Goal: Information Seeking & Learning: Check status

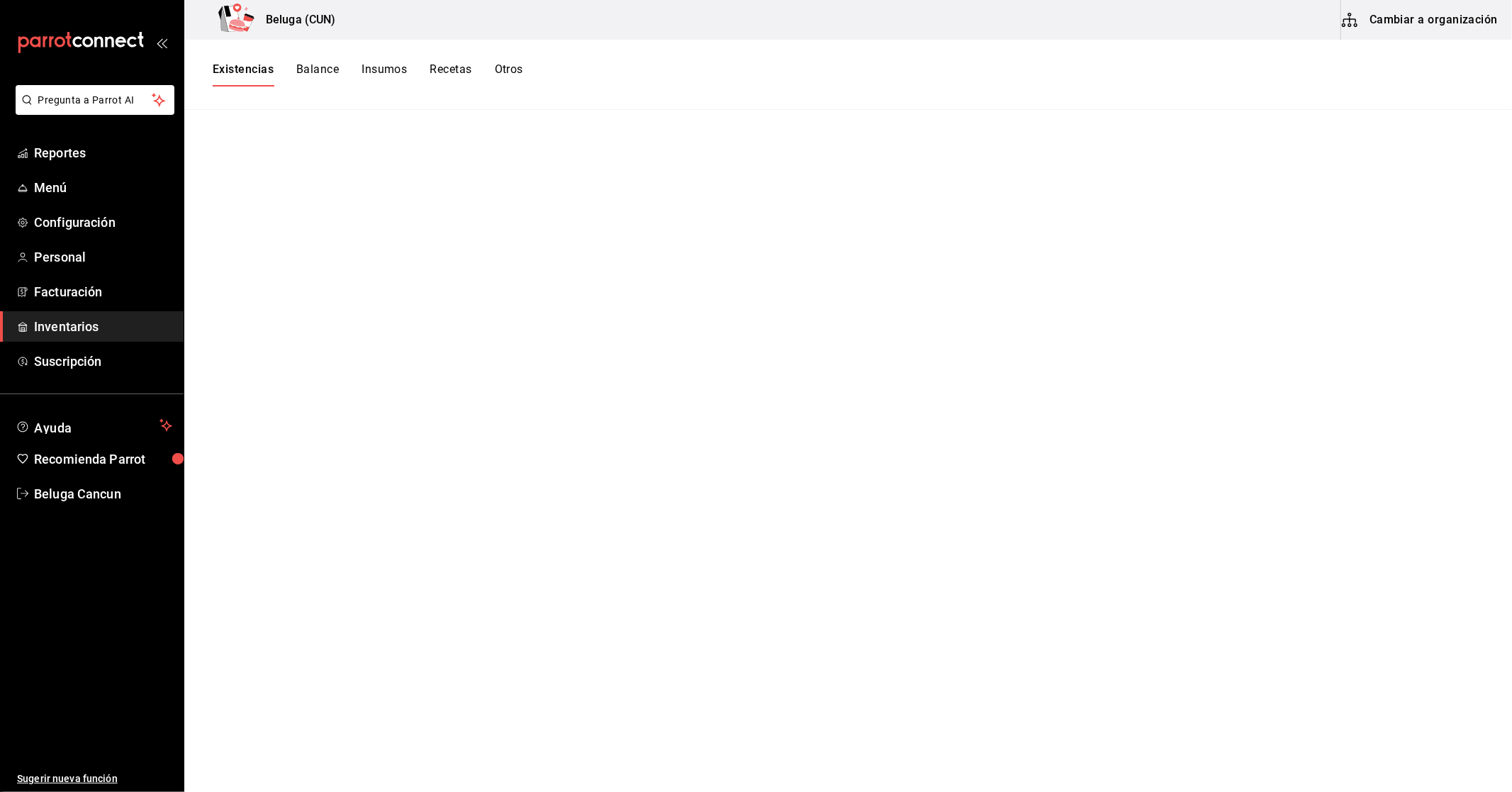
click at [451, 66] on button "Recetas" at bounding box center [450, 74] width 42 height 24
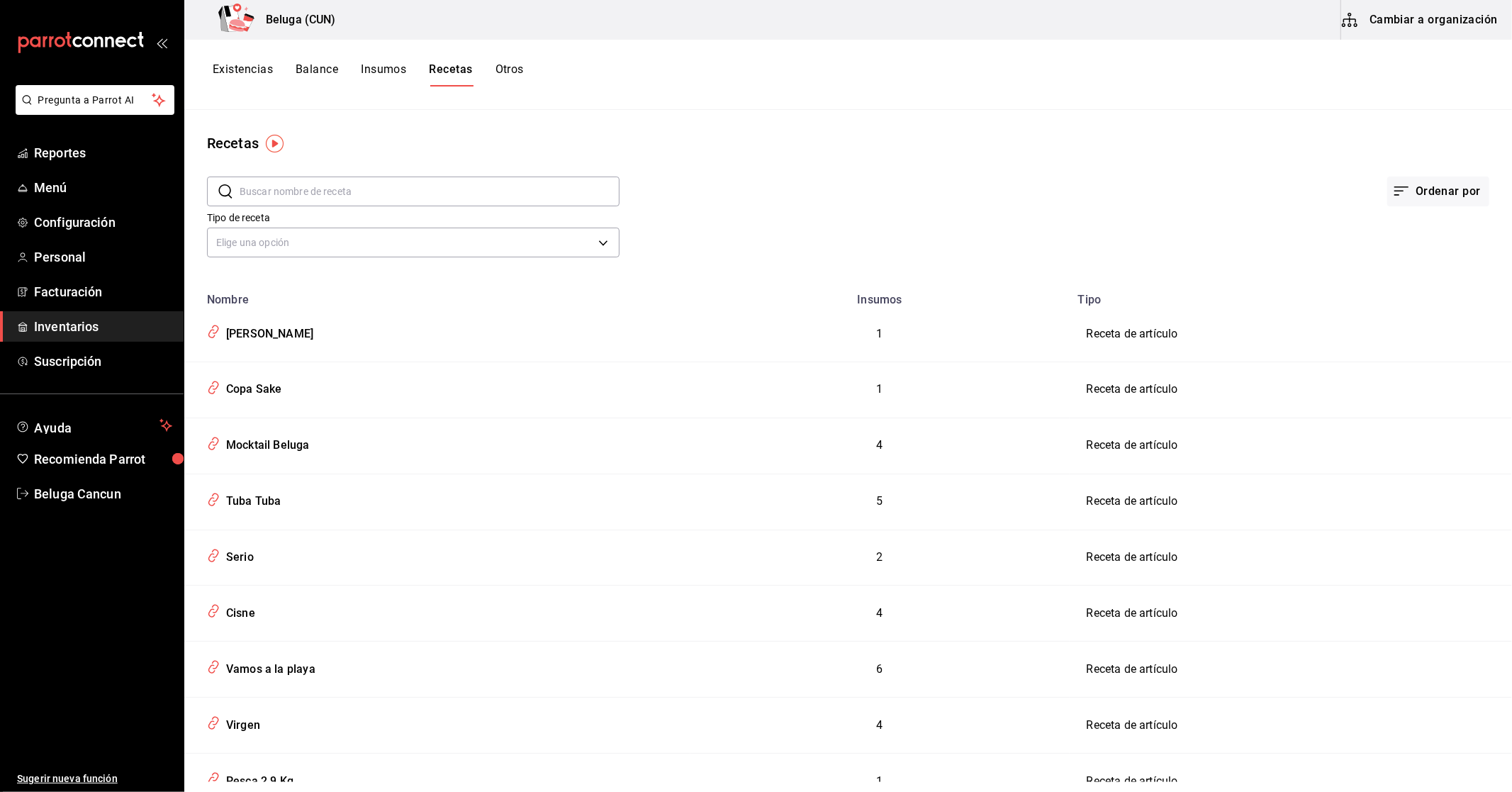
click at [369, 194] on input "text" at bounding box center [430, 191] width 380 height 29
type input "1800"
click at [277, 501] on div "Copa 1800 Añejo" at bounding box center [268, 499] width 95 height 22
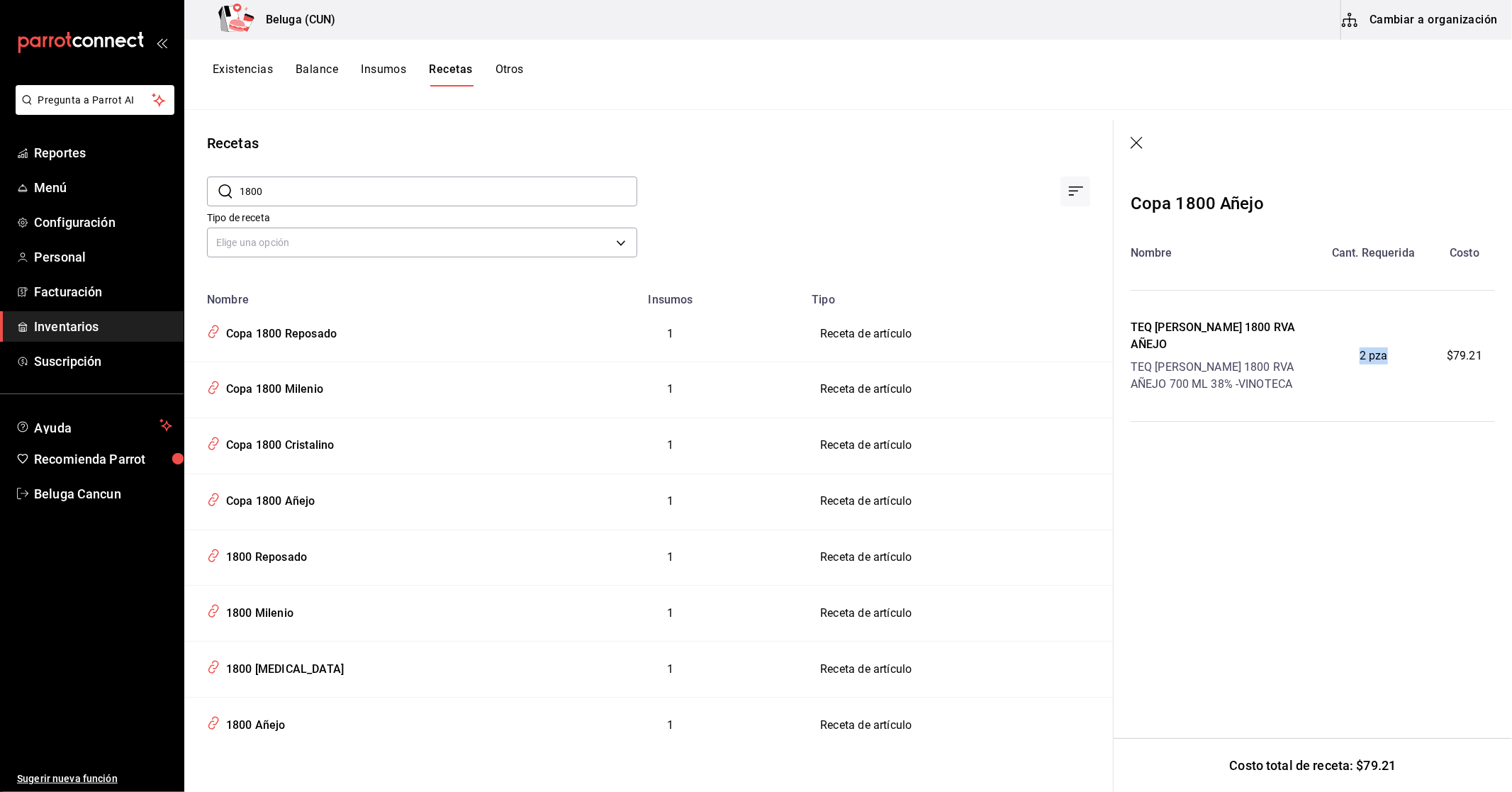
drag, startPoint x: 1390, startPoint y: 349, endPoint x: 1347, endPoint y: 349, distance: 43.0
click at [1347, 349] on div "2 pza" at bounding box center [1373, 356] width 121 height 74
click at [936, 152] on div "Recetas" at bounding box center [648, 143] width 929 height 22
click at [508, 85] on button "Otros" at bounding box center [510, 74] width 29 height 24
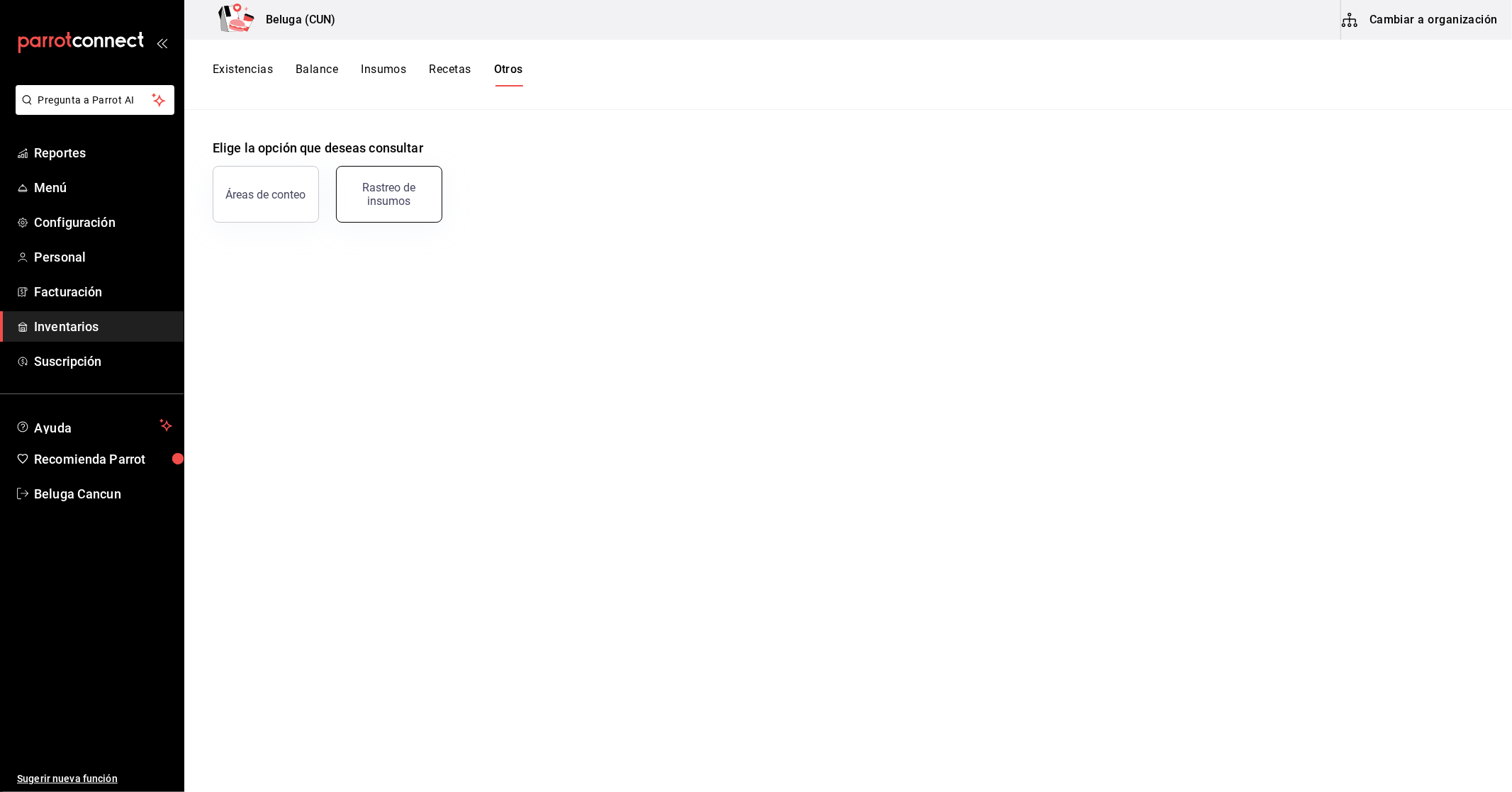
click at [397, 187] on div "Rastreo de insumos" at bounding box center [389, 194] width 88 height 27
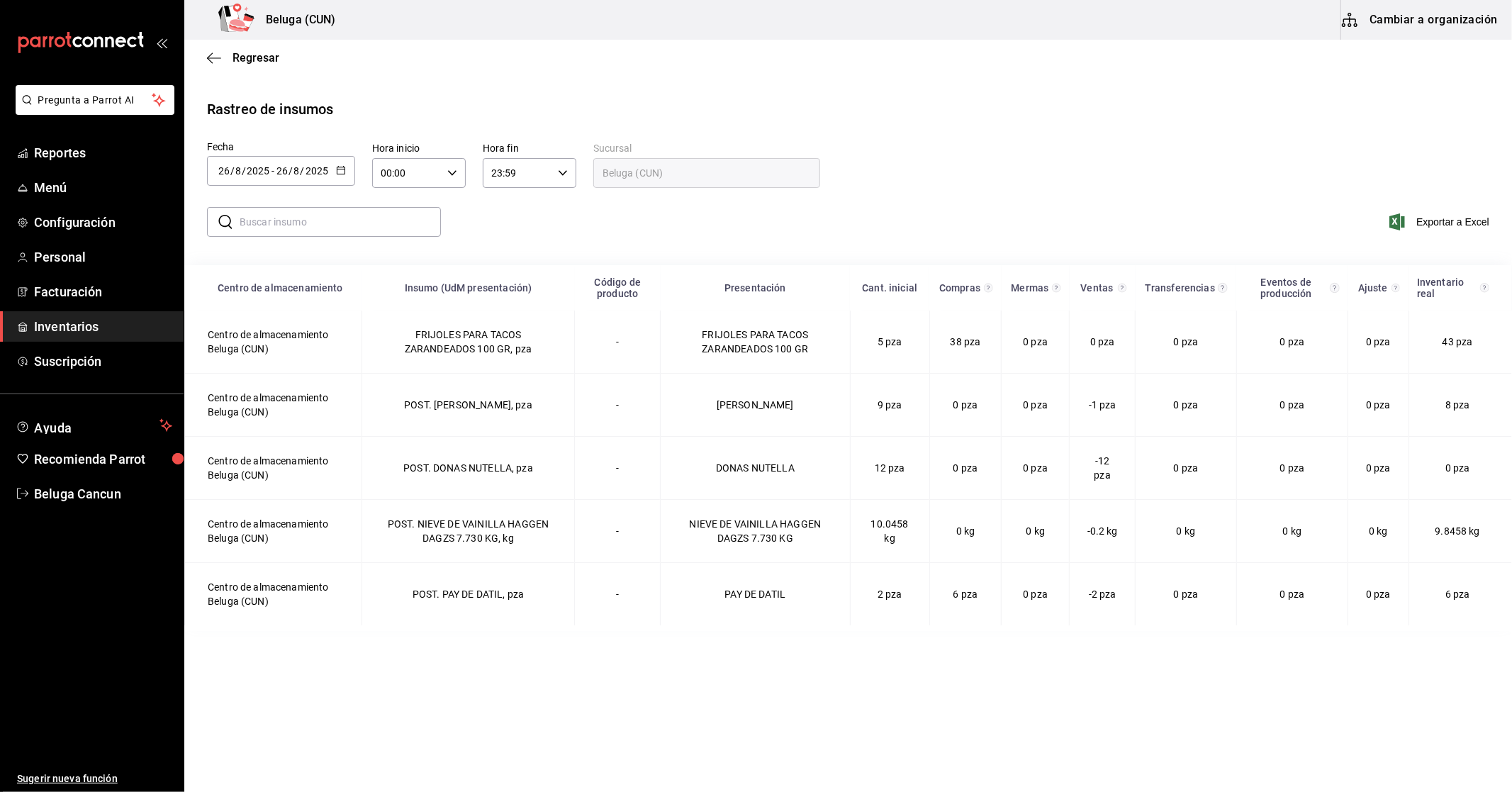
click at [351, 178] on div "[DATE] [DATE] - [DATE] [DATE]" at bounding box center [280, 170] width 148 height 30
click at [279, 435] on li "Rango de fechas" at bounding box center [273, 439] width 134 height 31
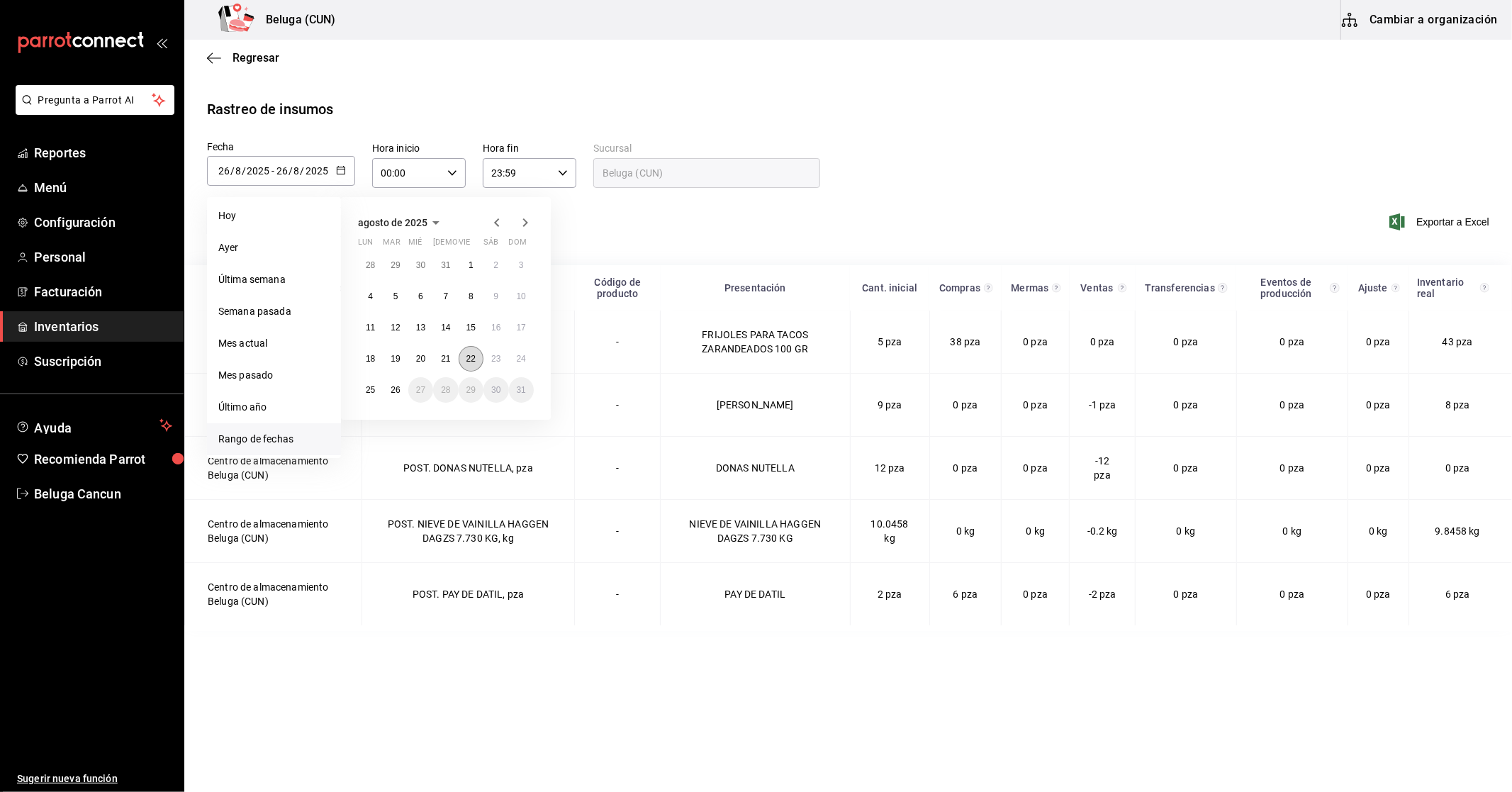
click at [467, 358] on abbr "22" at bounding box center [471, 358] width 9 height 10
click at [394, 395] on button "26" at bounding box center [396, 389] width 25 height 25
type input "[DATE]"
type input "22"
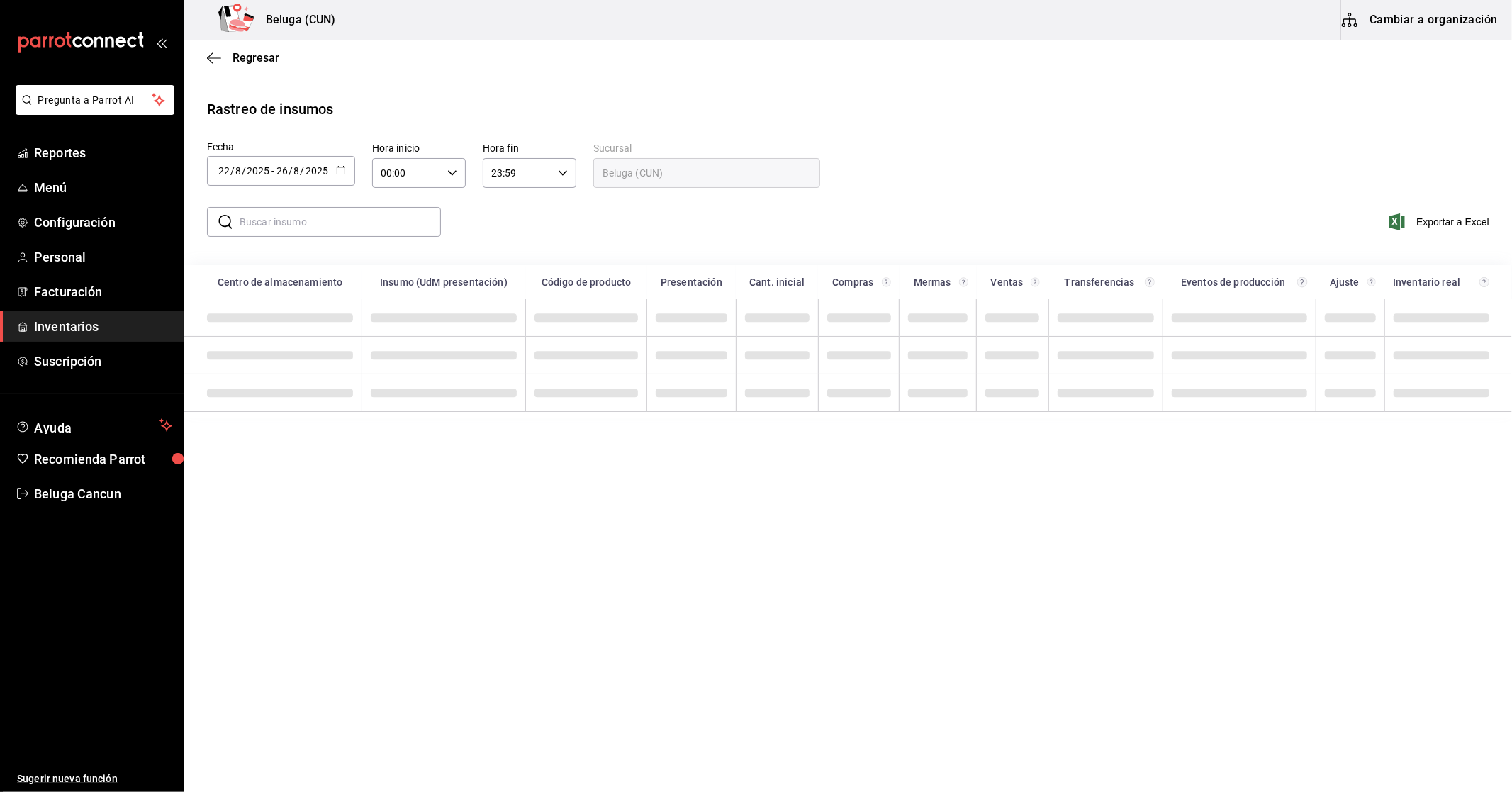
click at [455, 174] on icon "button" at bounding box center [452, 173] width 10 height 10
click at [401, 231] on span "10" at bounding box center [395, 235] width 24 height 12
type input "10:00"
click at [560, 224] on div at bounding box center [756, 396] width 1512 height 792
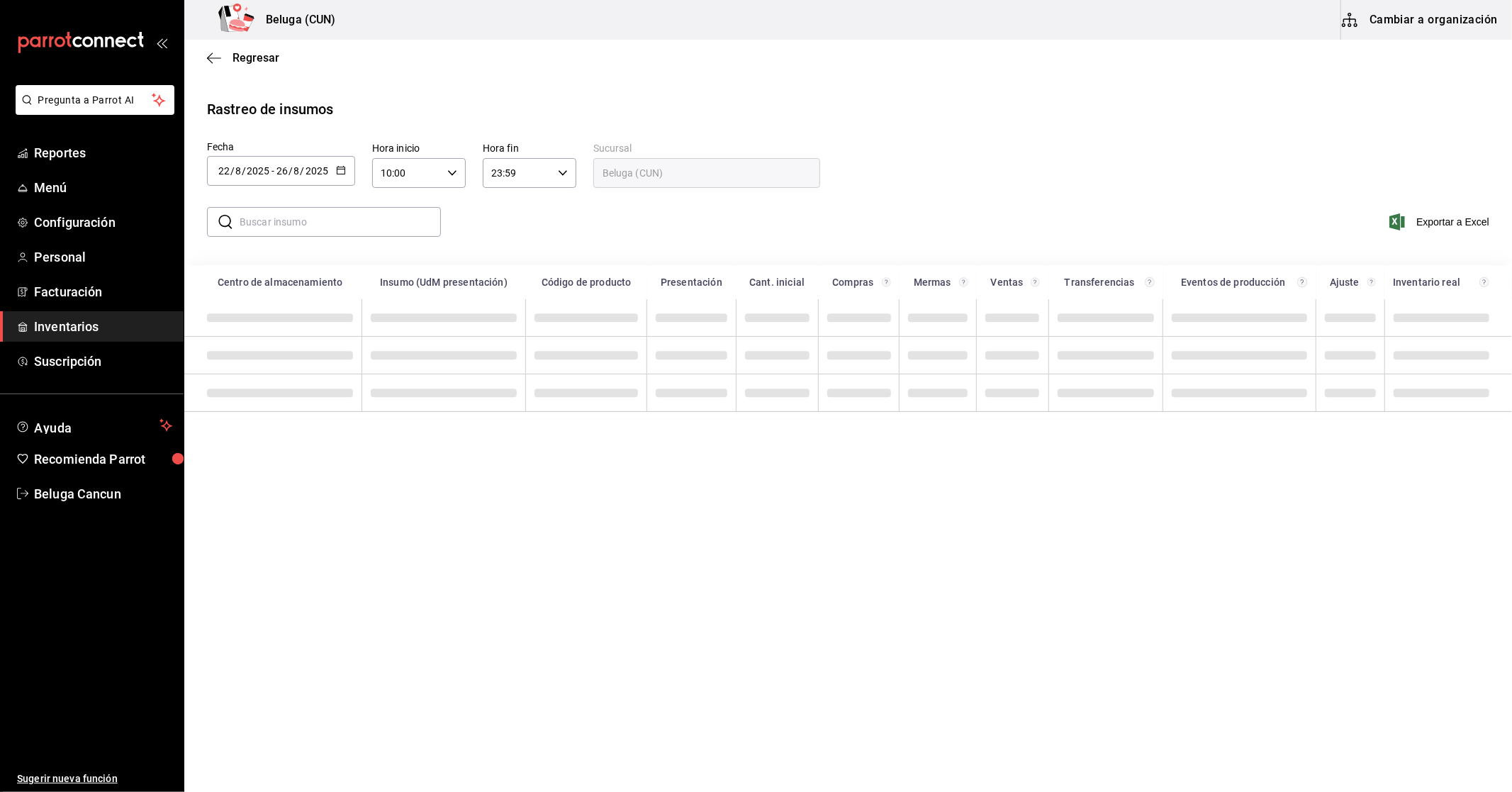
click at [564, 173] on \(Stroke\) "button" at bounding box center [562, 173] width 8 height 5
click at [511, 189] on div "04" at bounding box center [505, 172] width 47 height 34
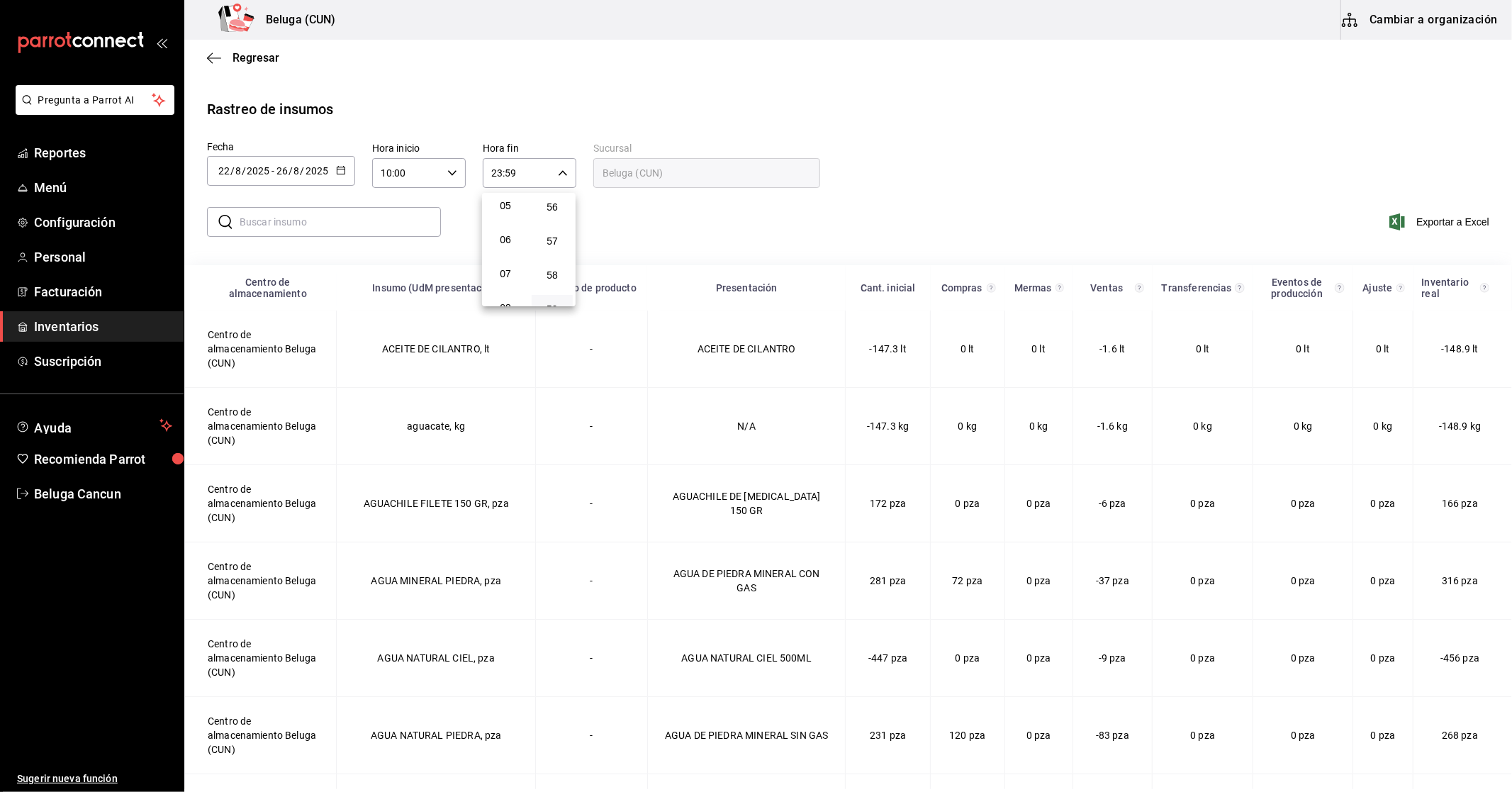
scroll to position [144, 0]
click at [509, 201] on span "04" at bounding box center [505, 201] width 24 height 12
type input "04:59"
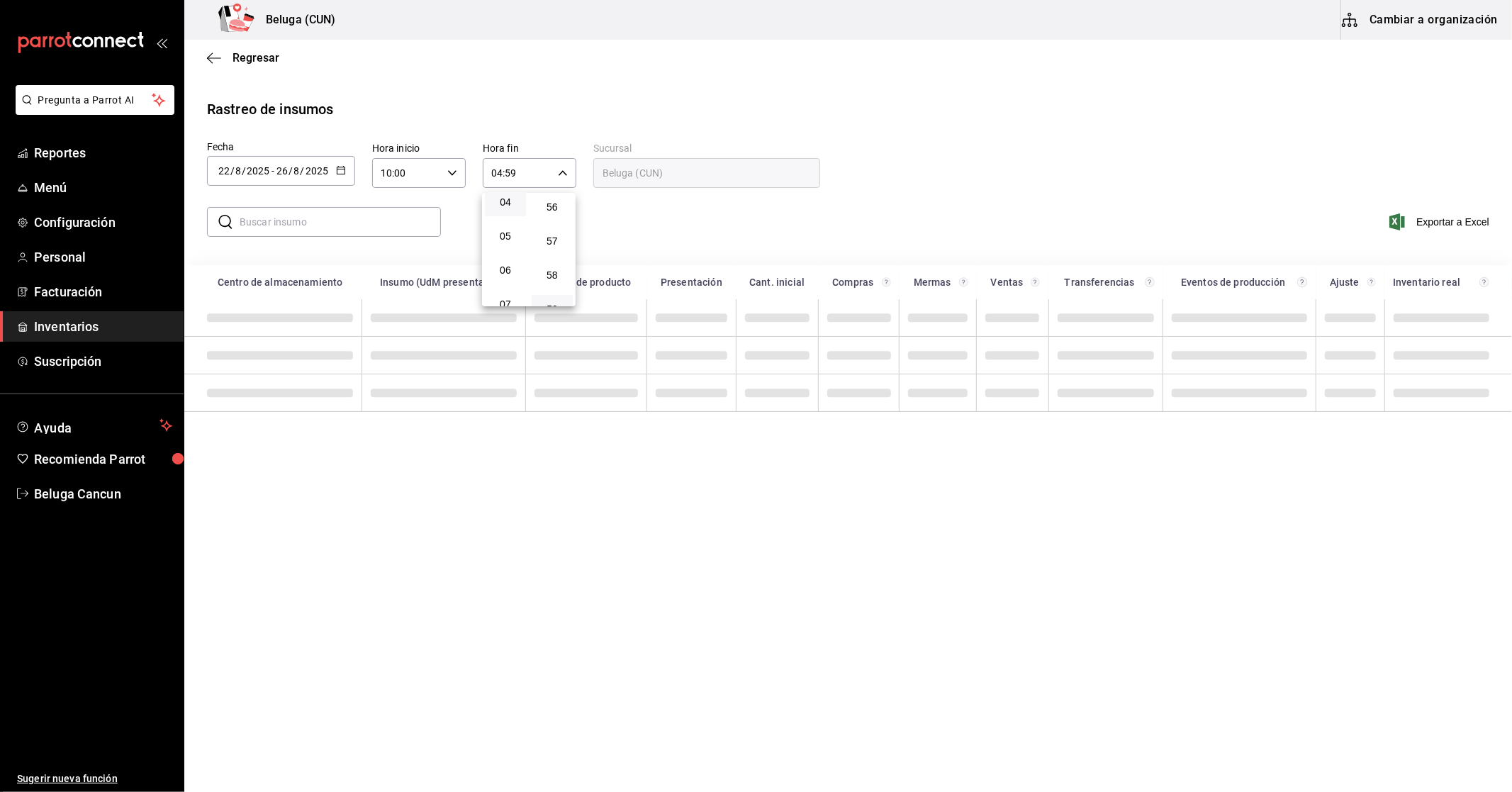
click at [370, 218] on div at bounding box center [756, 396] width 1512 height 792
click at [377, 220] on input "text" at bounding box center [341, 222] width 201 height 29
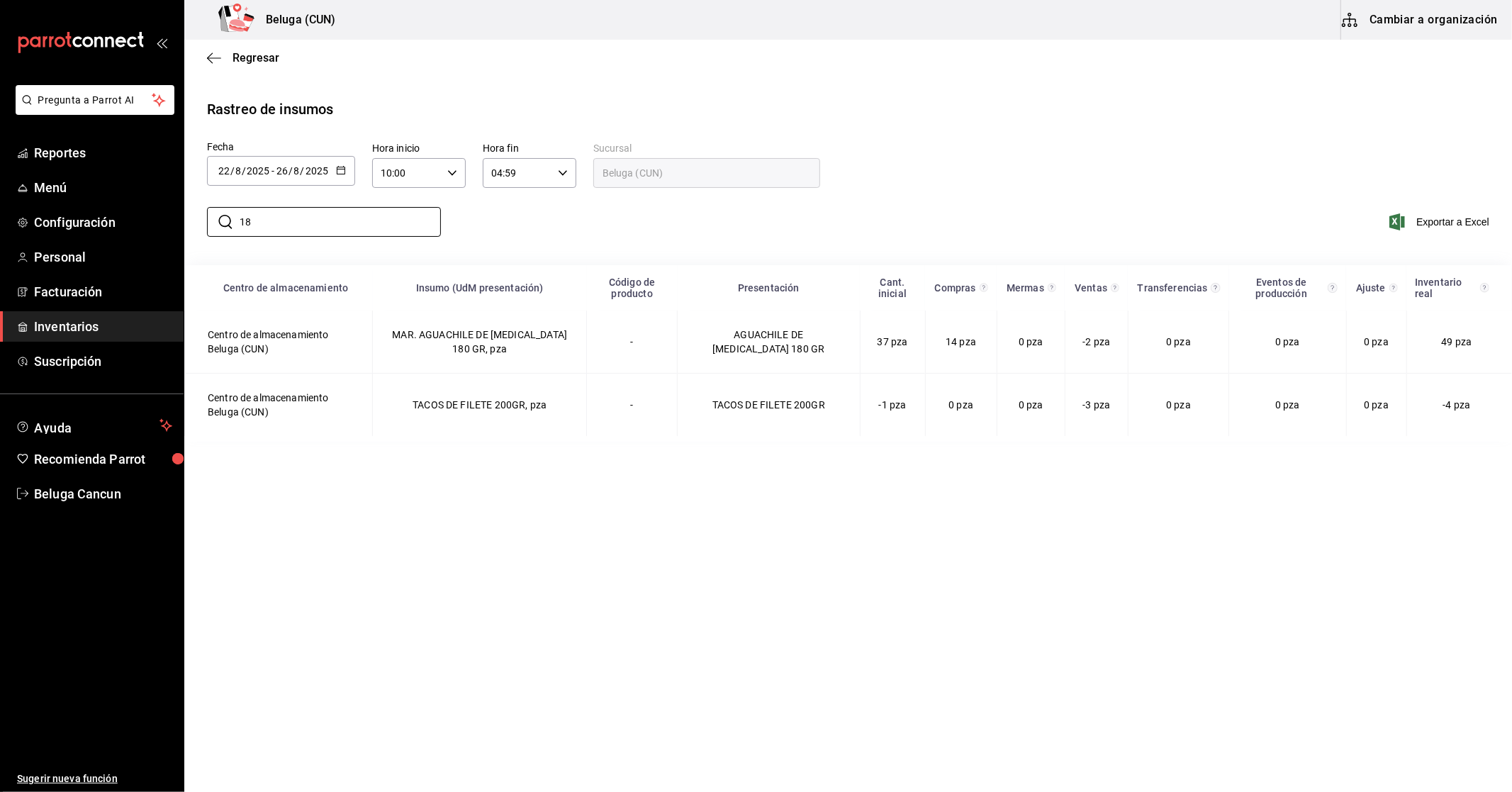
type input "1"
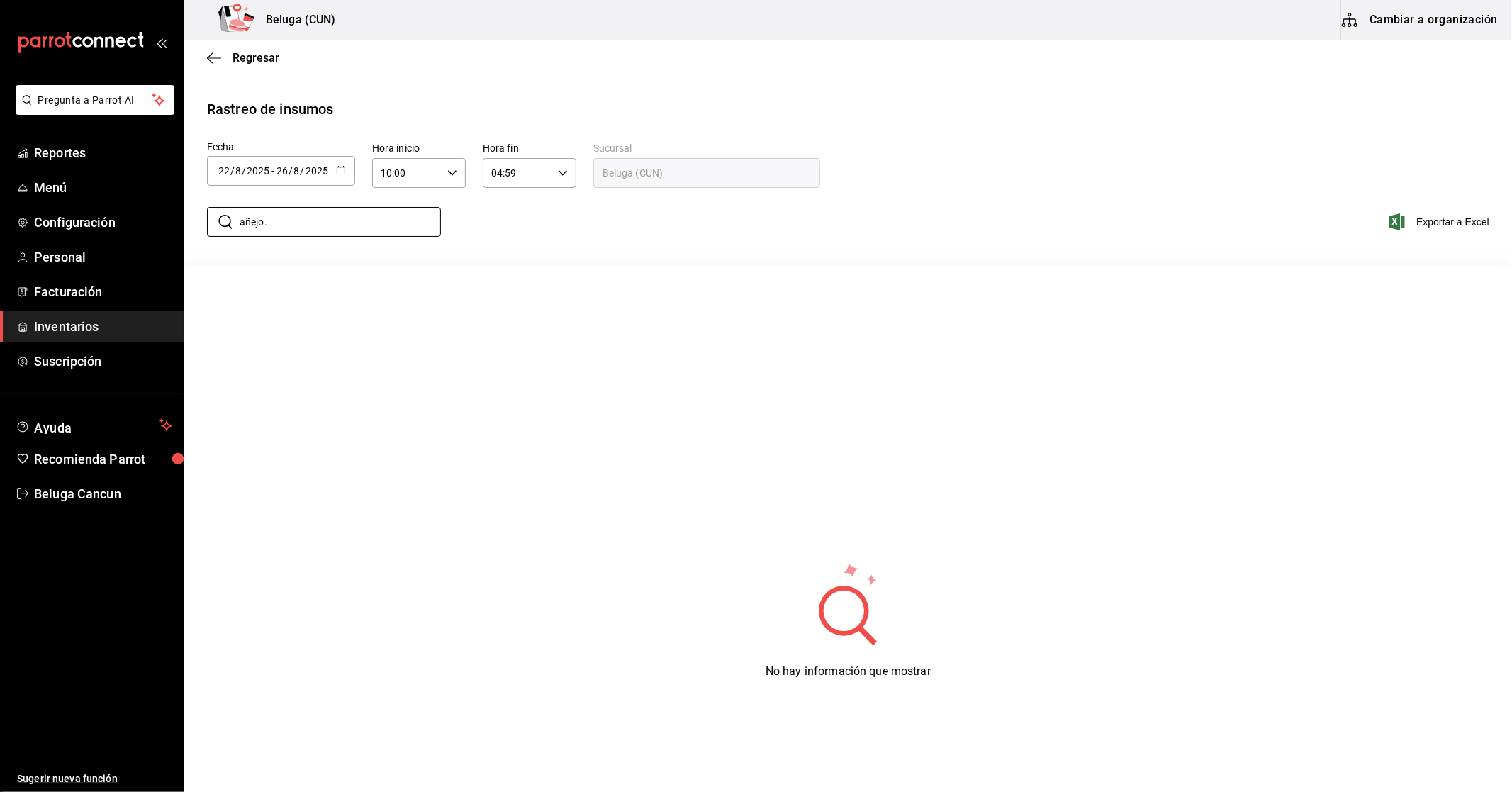
type input "añejo."
click at [93, 316] on span "Inventarios" at bounding box center [103, 325] width 138 height 19
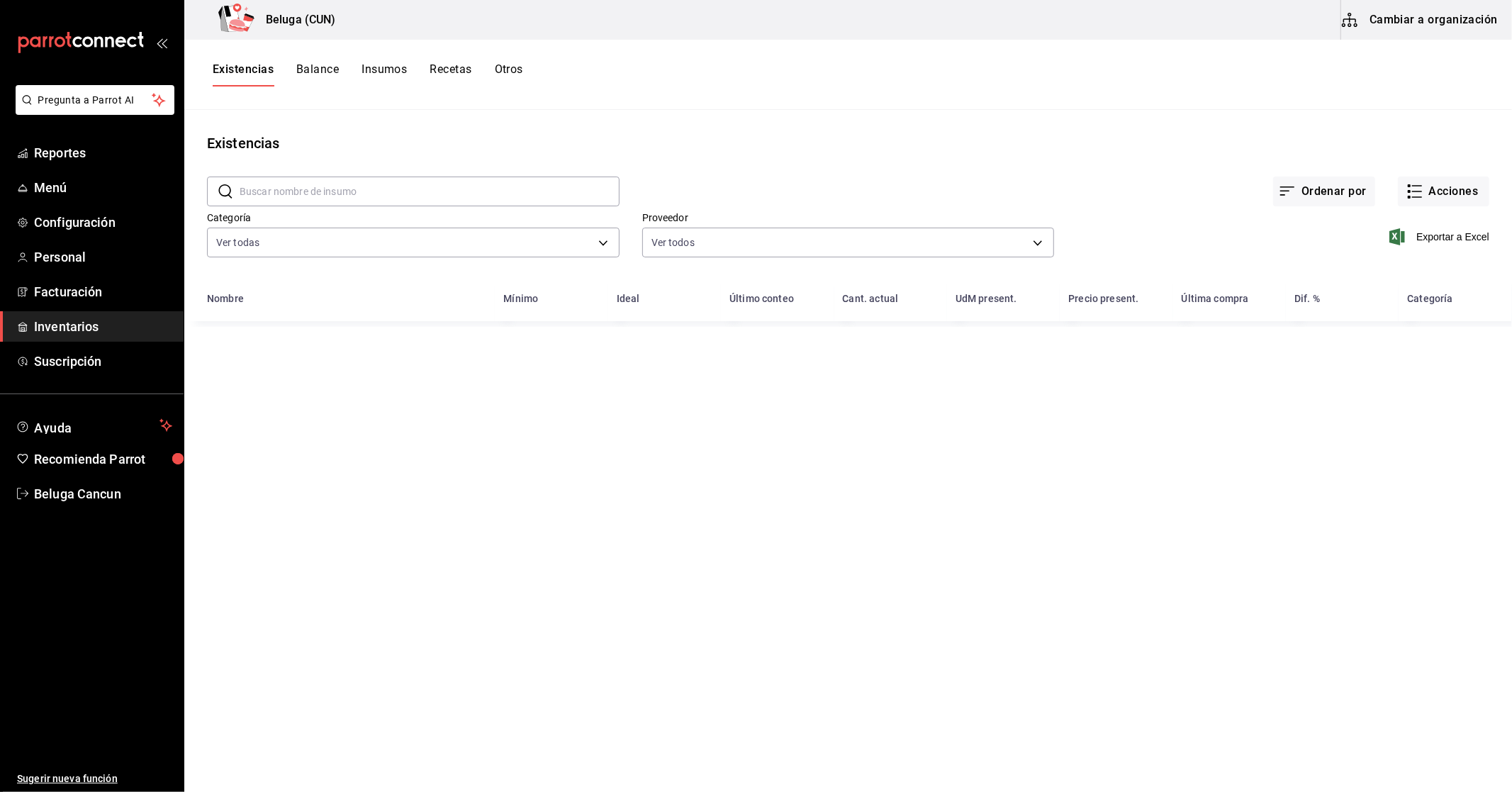
click at [342, 191] on input "text" at bounding box center [430, 191] width 380 height 29
type input "kosh"
click at [67, 326] on span "Inventarios" at bounding box center [103, 325] width 138 height 19
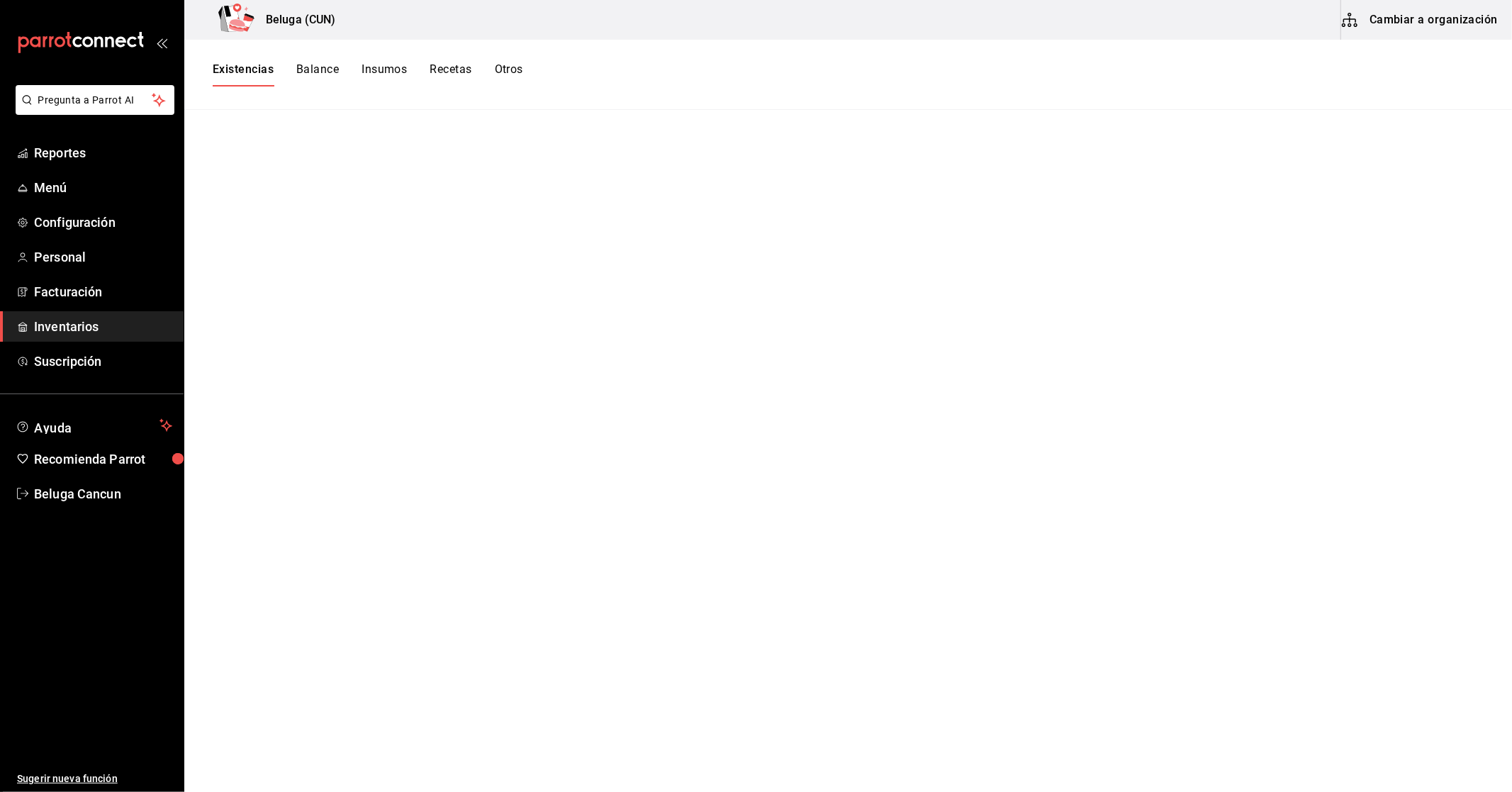
click at [441, 55] on div "Existencias Balance Insumos Recetas Otros" at bounding box center [848, 75] width 1328 height 70
click at [451, 68] on button "Recetas" at bounding box center [450, 74] width 42 height 24
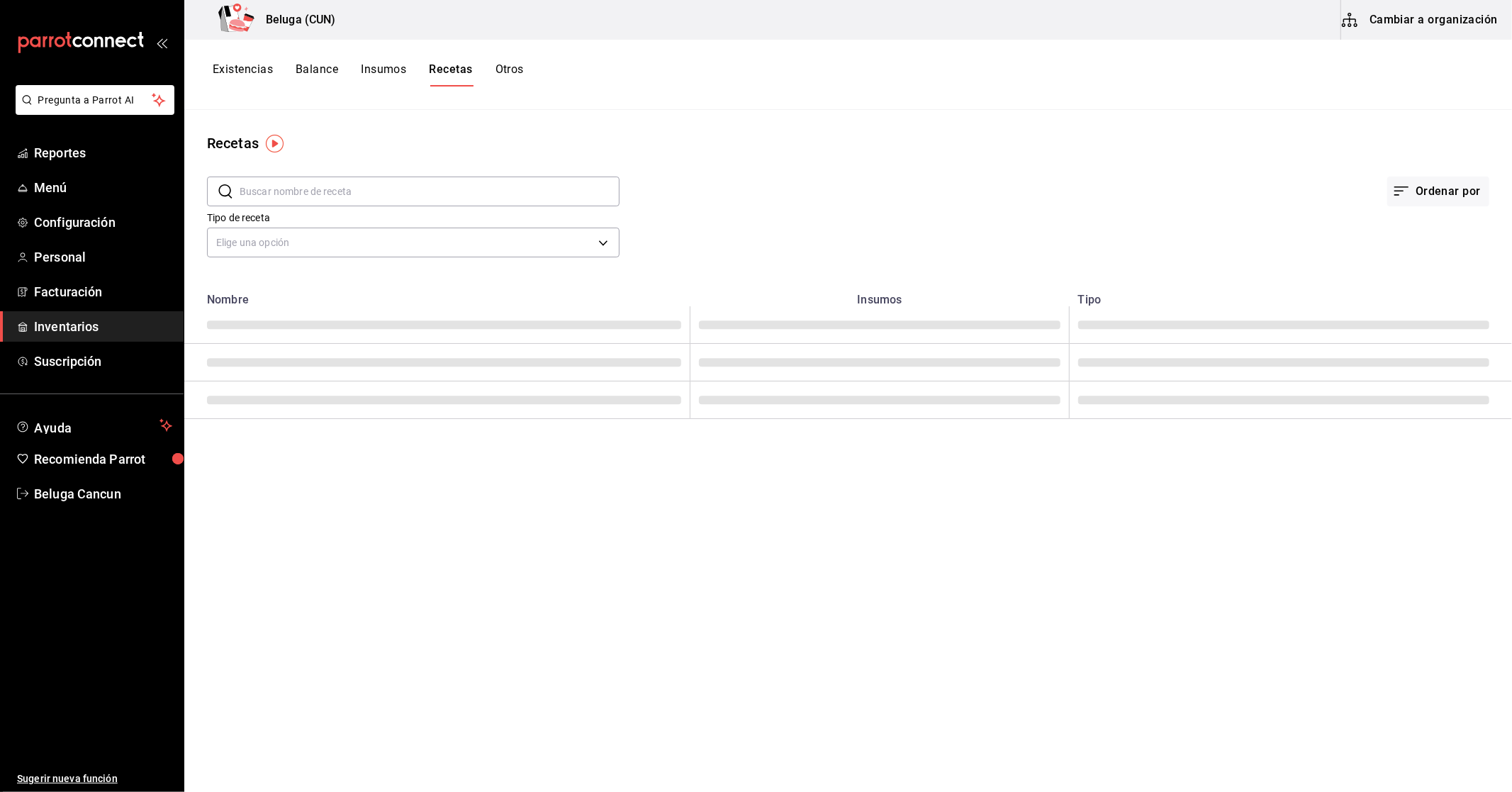
click at [365, 189] on input "text" at bounding box center [430, 191] width 380 height 29
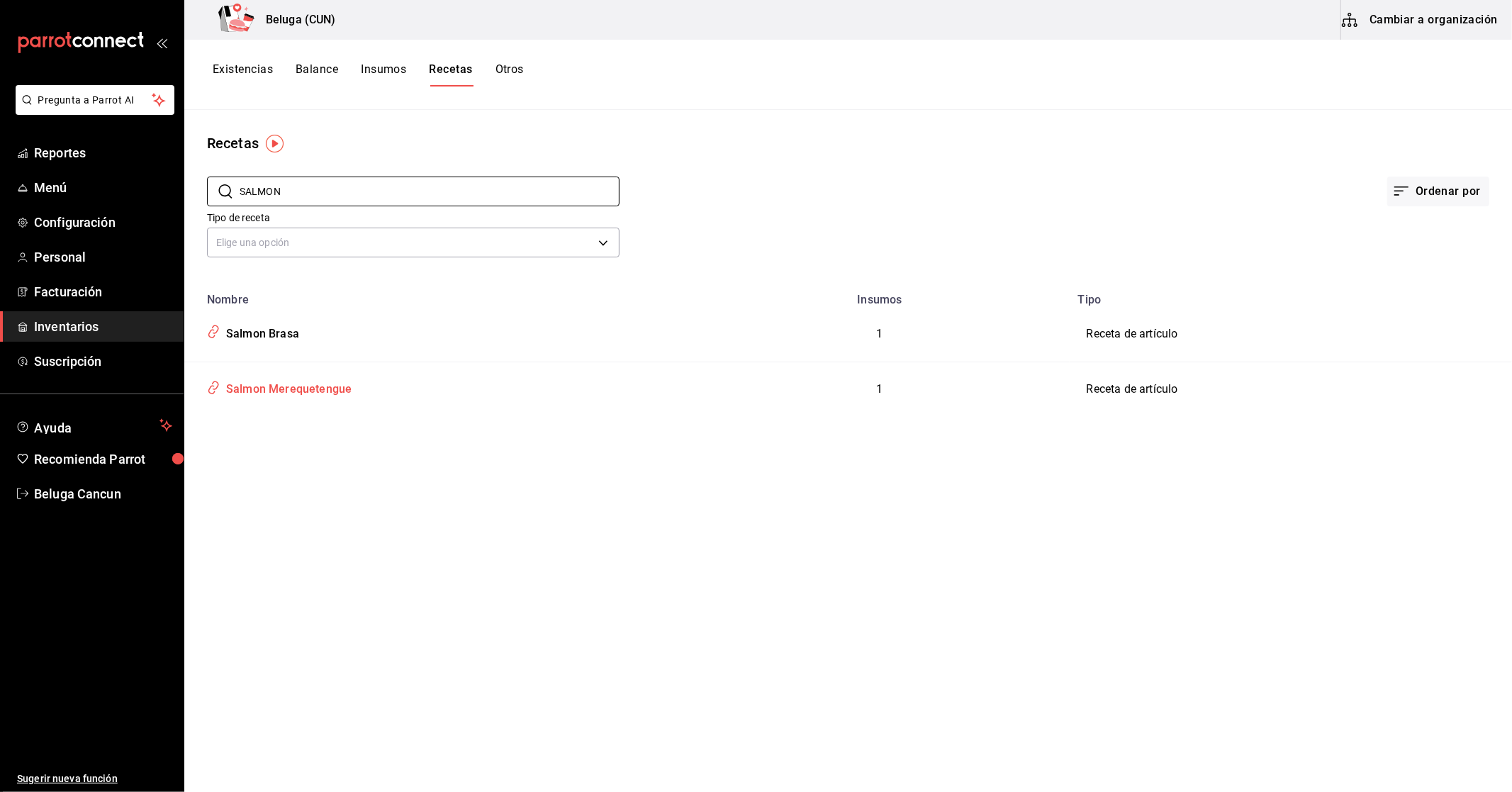
type input "SALMON"
click at [273, 374] on div "Salmon Merequetengue" at bounding box center [437, 387] width 472 height 27
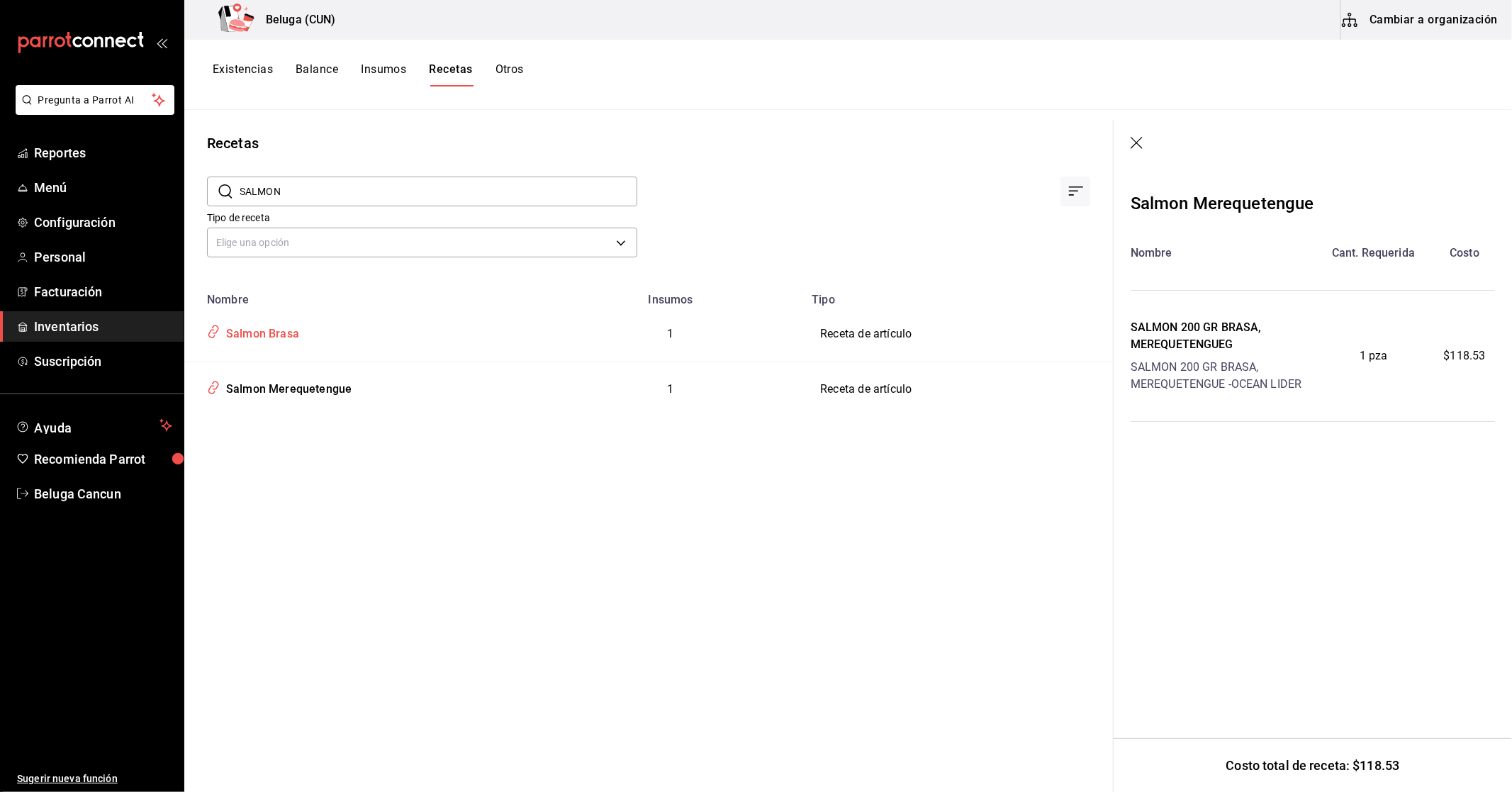
click at [281, 327] on div "Salmon Brasa" at bounding box center [260, 331] width 79 height 22
click at [285, 327] on div "Salmon Brasa" at bounding box center [260, 331] width 79 height 22
click at [277, 334] on div "Salmon Brasa" at bounding box center [260, 331] width 79 height 22
click at [290, 397] on div "Salmon Merequetengue" at bounding box center [286, 387] width 131 height 22
click at [287, 337] on div "Salmon Brasa" at bounding box center [260, 331] width 79 height 22
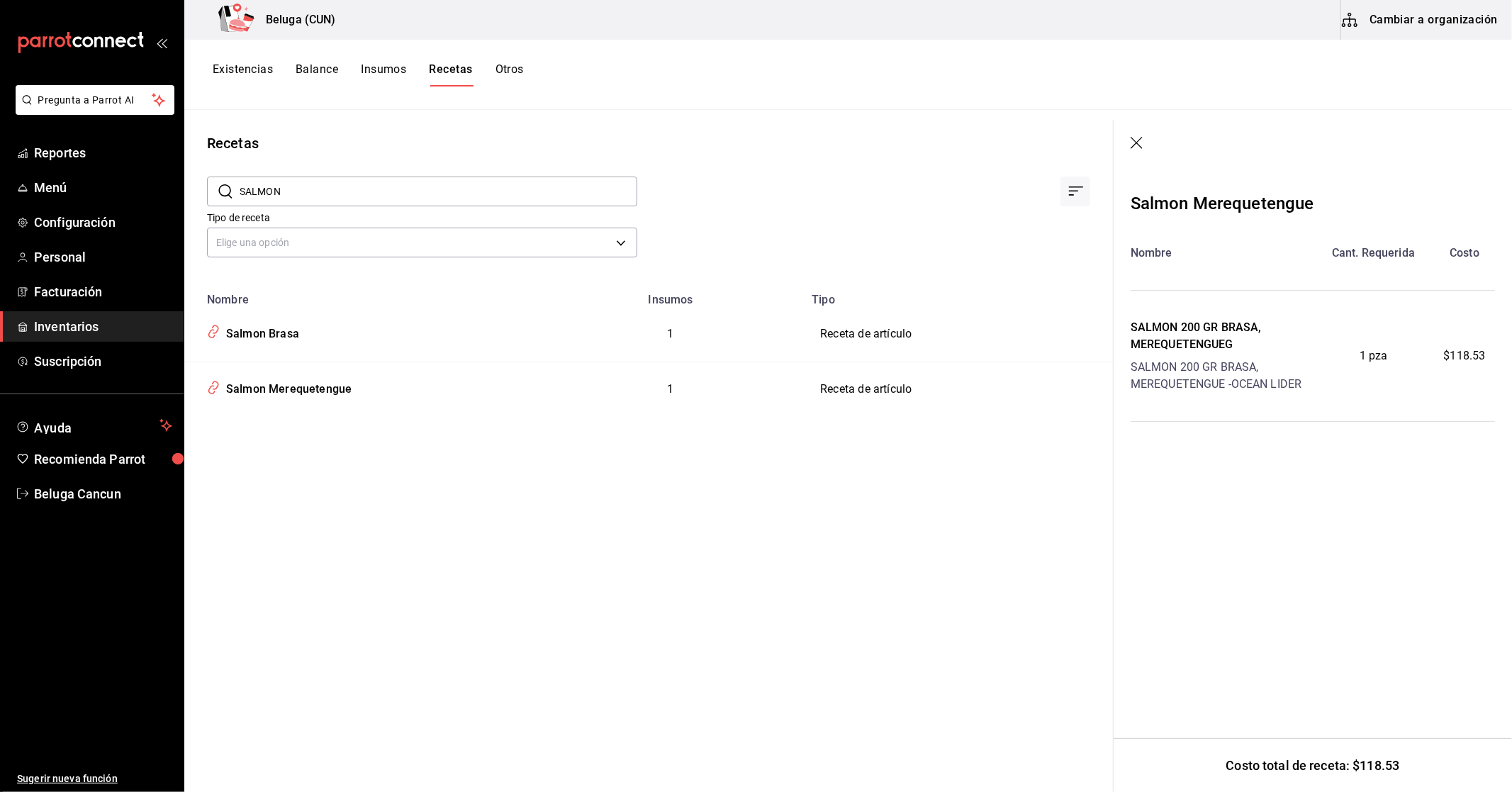
click at [1115, 155] on header at bounding box center [1312, 144] width 398 height 49
click at [1131, 146] on icon "button" at bounding box center [1138, 144] width 14 height 14
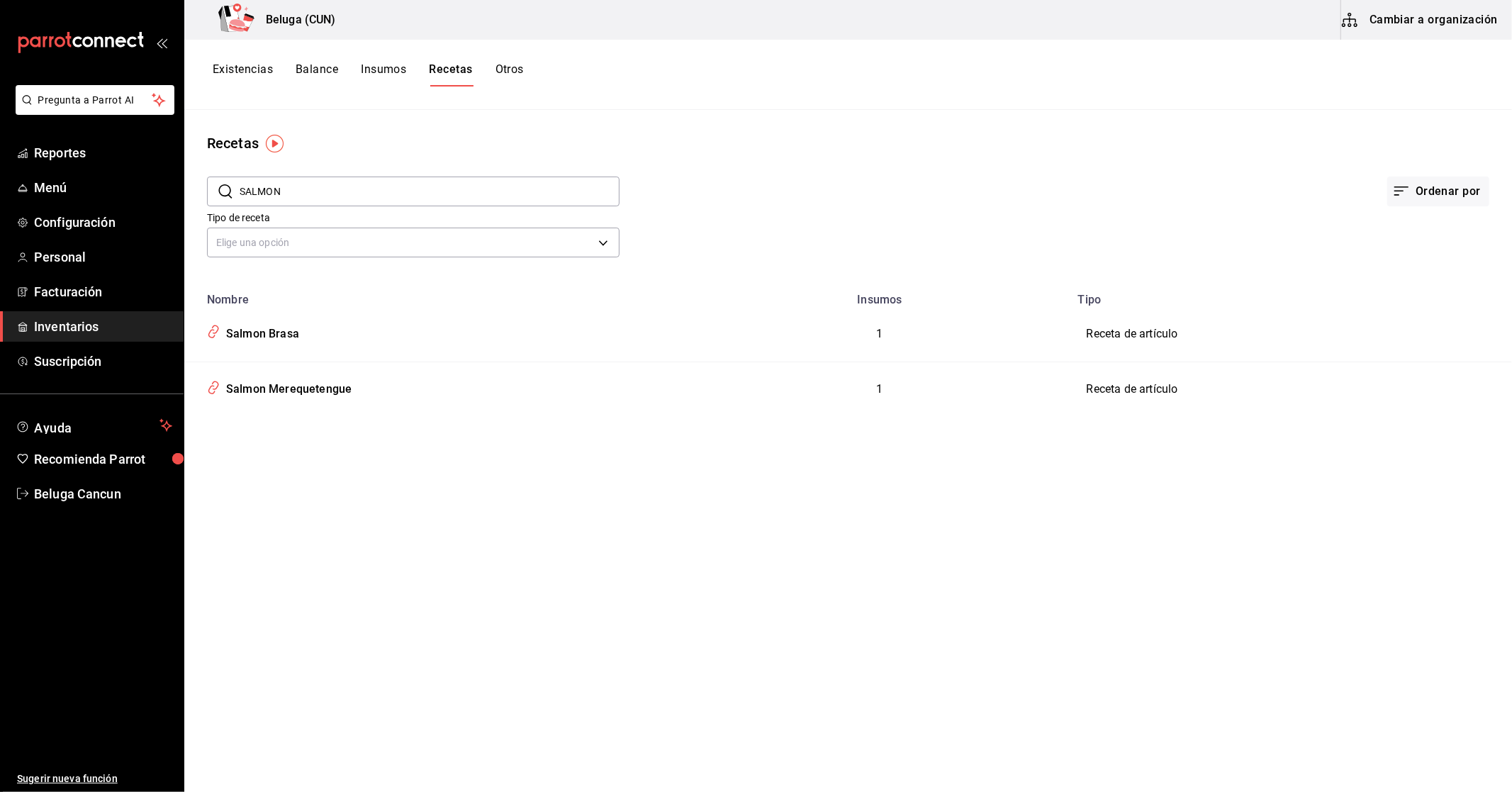
click at [47, 328] on span "Inventarios" at bounding box center [103, 325] width 138 height 19
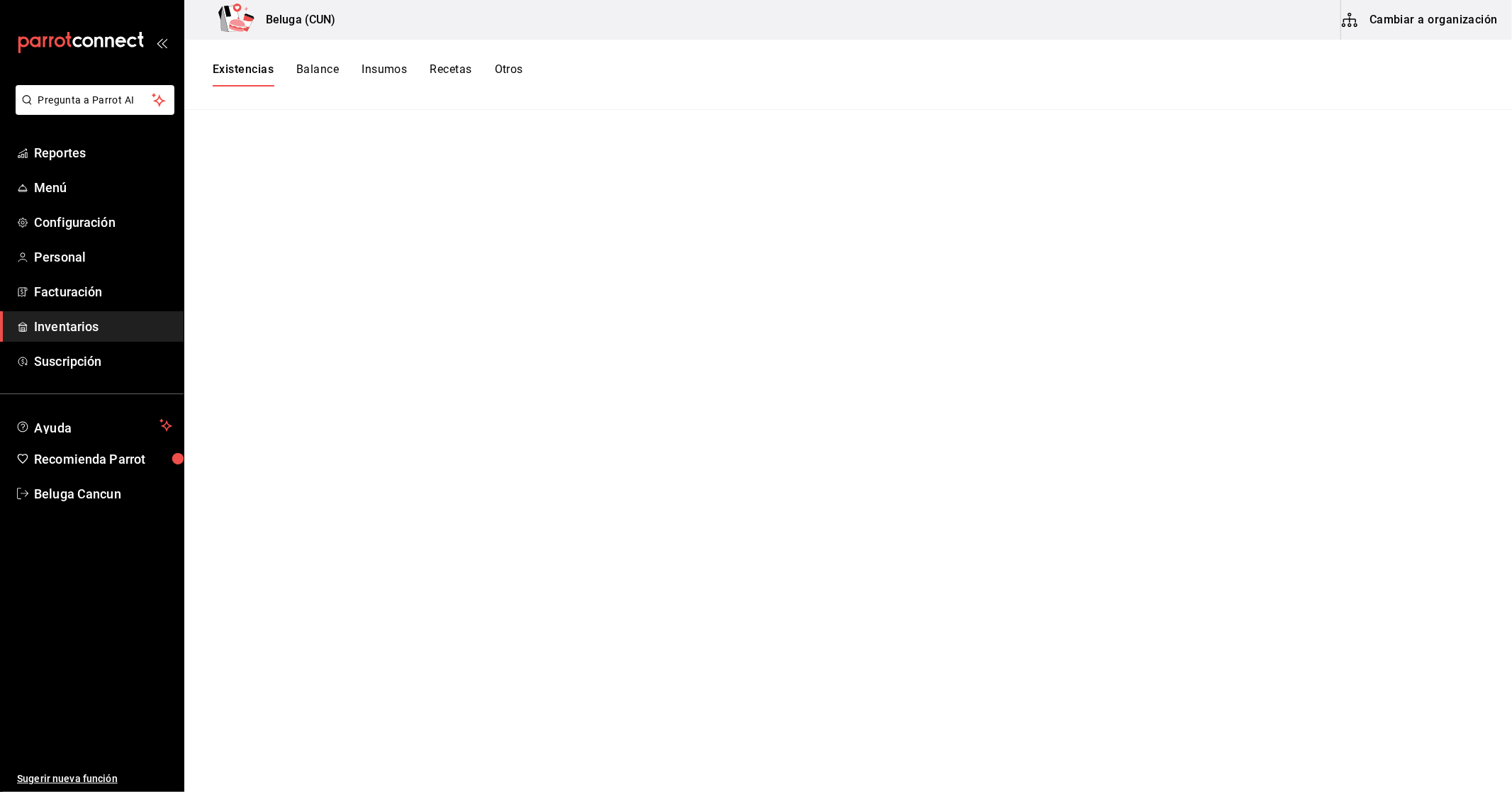
click at [236, 62] on button "Existencias" at bounding box center [244, 74] width 61 height 24
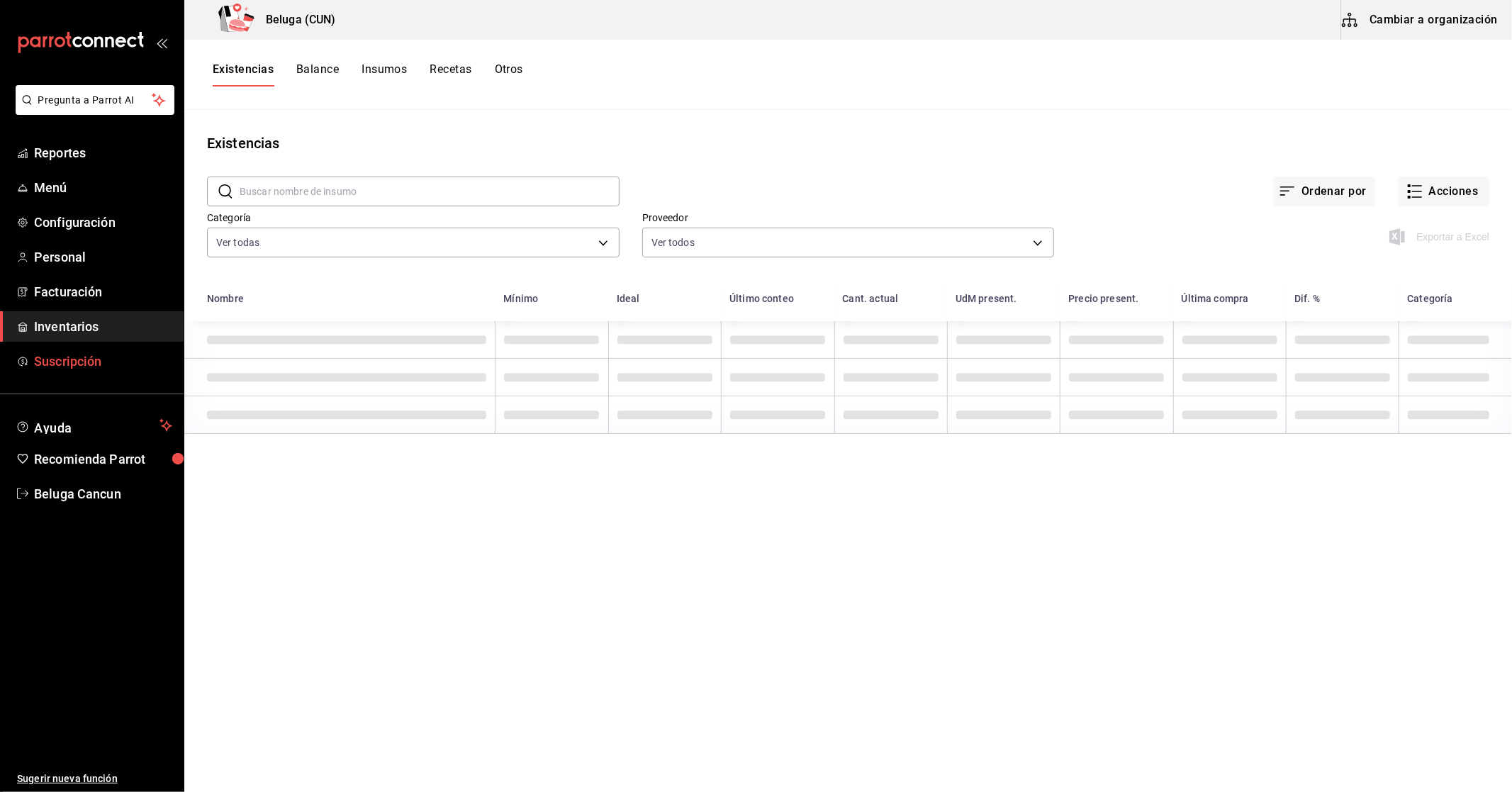
click at [74, 316] on span "Inventarios" at bounding box center [103, 325] width 138 height 19
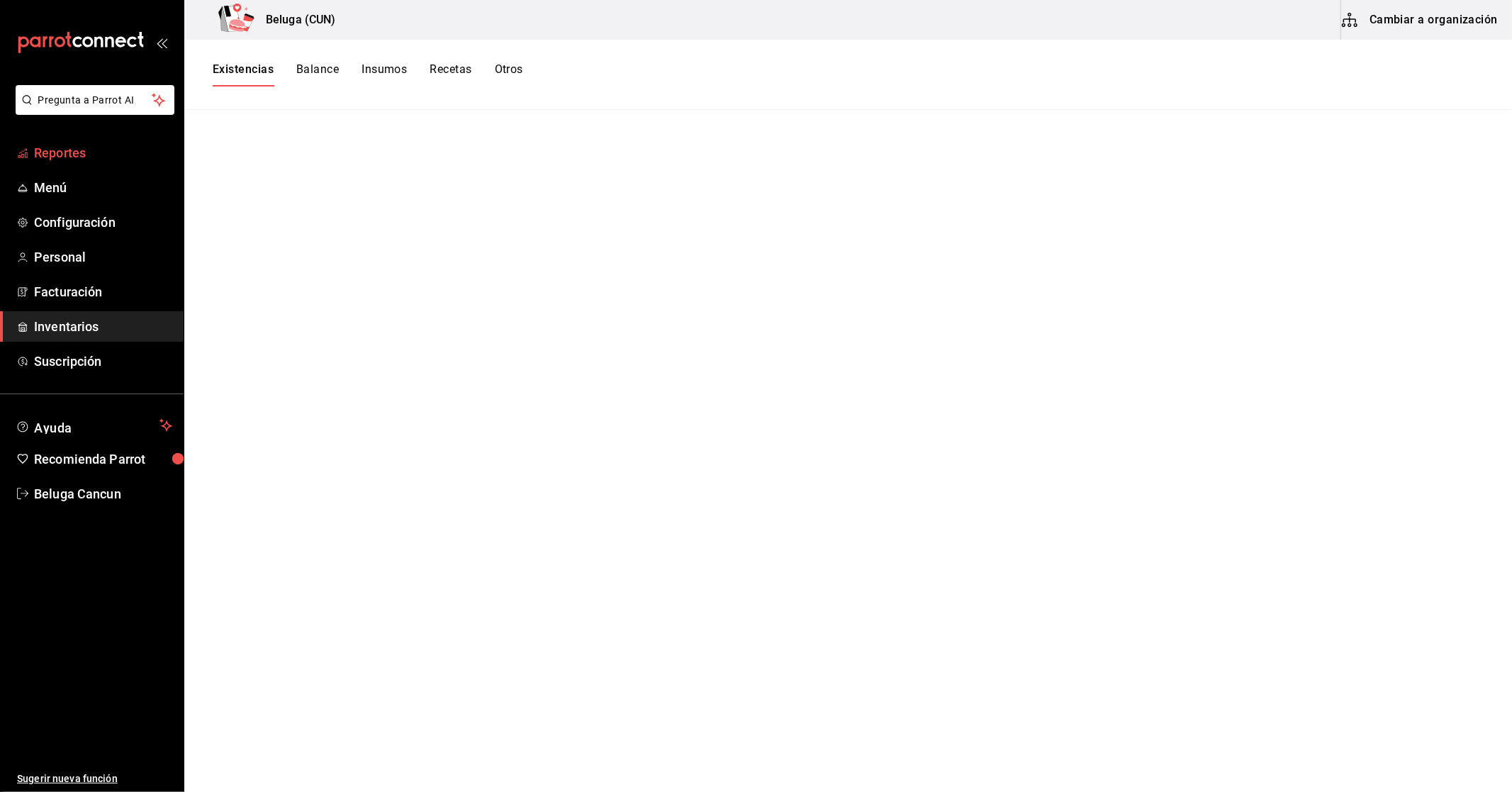
click at [65, 159] on span "Reportes" at bounding box center [103, 152] width 138 height 19
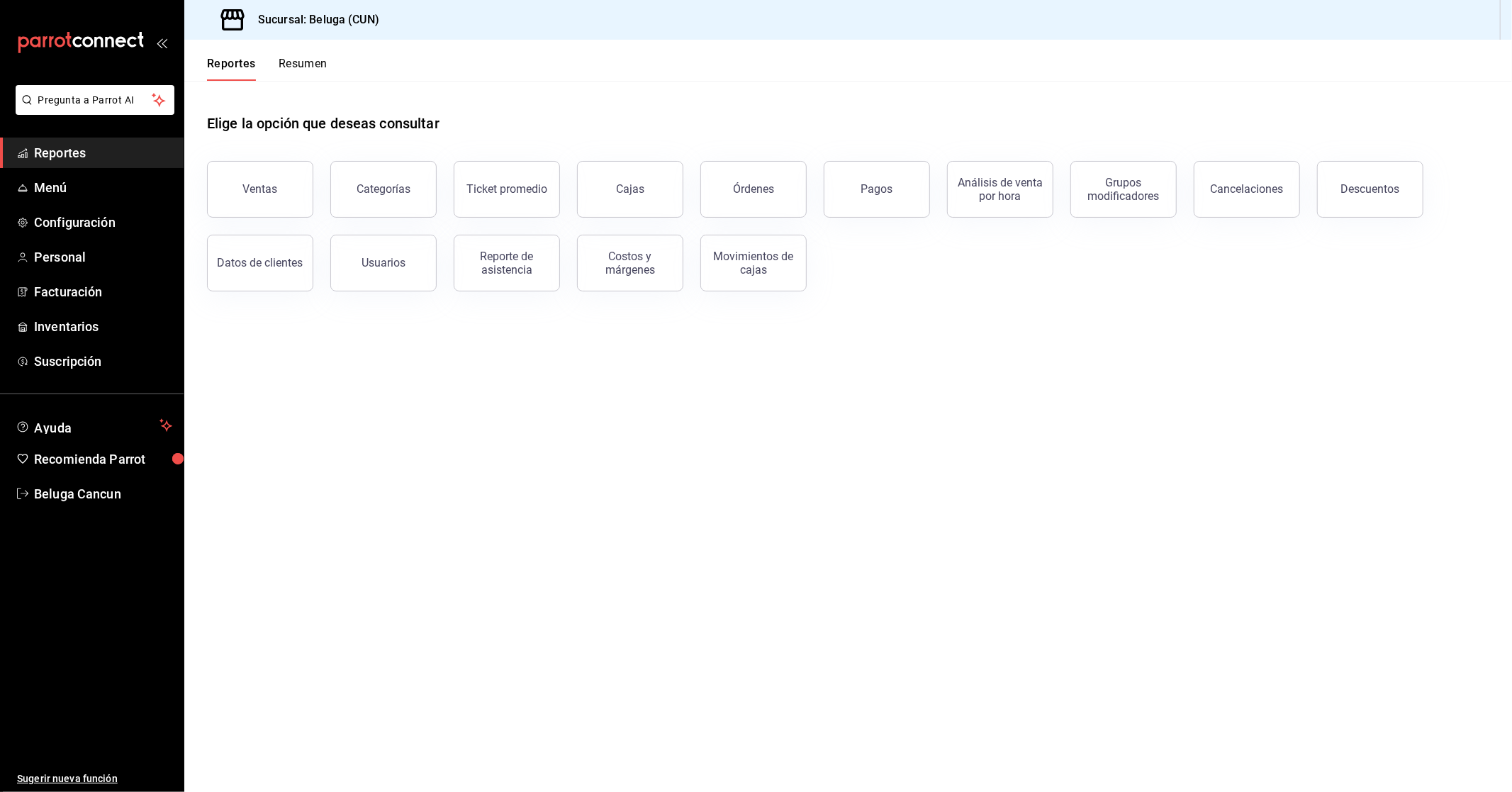
click at [287, 200] on button "Ventas" at bounding box center [260, 189] width 106 height 57
